Goal: Find specific page/section: Find specific page/section

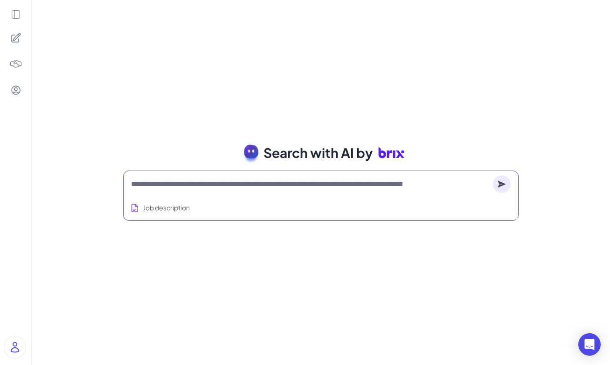
click at [181, 187] on textarea at bounding box center [310, 183] width 358 height 11
click at [14, 39] on icon at bounding box center [15, 37] width 11 height 11
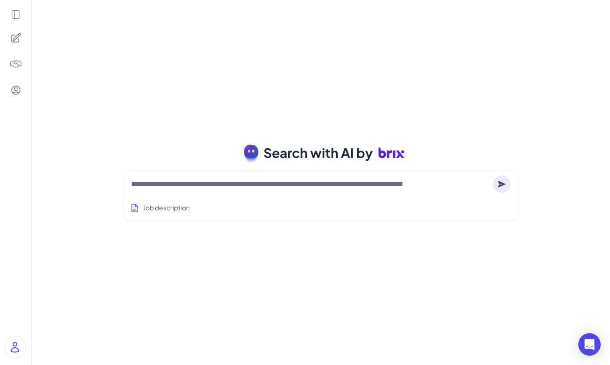
click at [14, 66] on img at bounding box center [15, 63] width 13 height 13
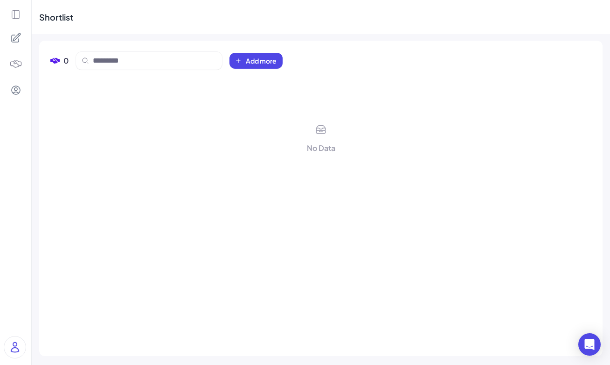
click at [16, 66] on img at bounding box center [15, 63] width 13 height 13
click at [18, 66] on img at bounding box center [15, 63] width 13 height 13
click at [16, 90] on icon at bounding box center [15, 90] width 8 height 8
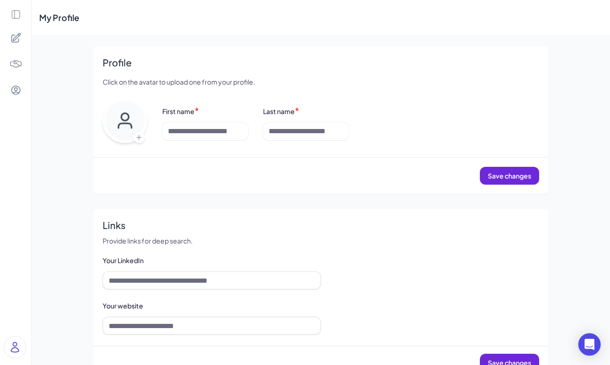
click at [16, 66] on img at bounding box center [15, 63] width 13 height 13
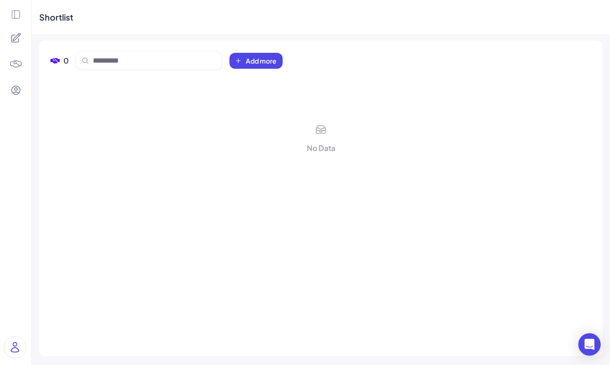
click at [18, 35] on icon at bounding box center [15, 37] width 11 height 11
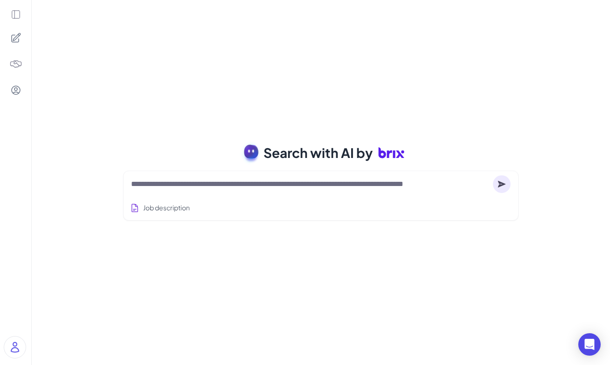
click at [17, 17] on icon at bounding box center [16, 14] width 10 height 10
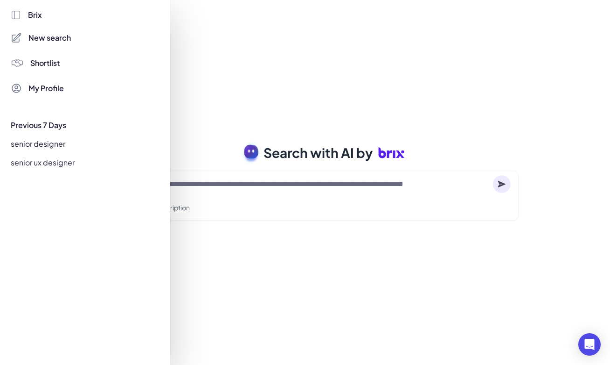
click at [268, 187] on div at bounding box center [305, 182] width 610 height 365
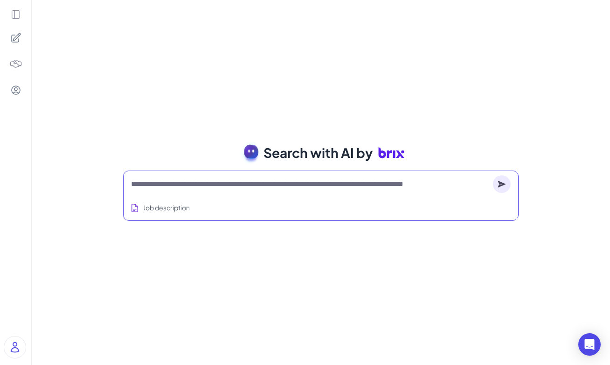
click at [147, 187] on textarea at bounding box center [310, 183] width 358 height 11
